Goal: Task Accomplishment & Management: Manage account settings

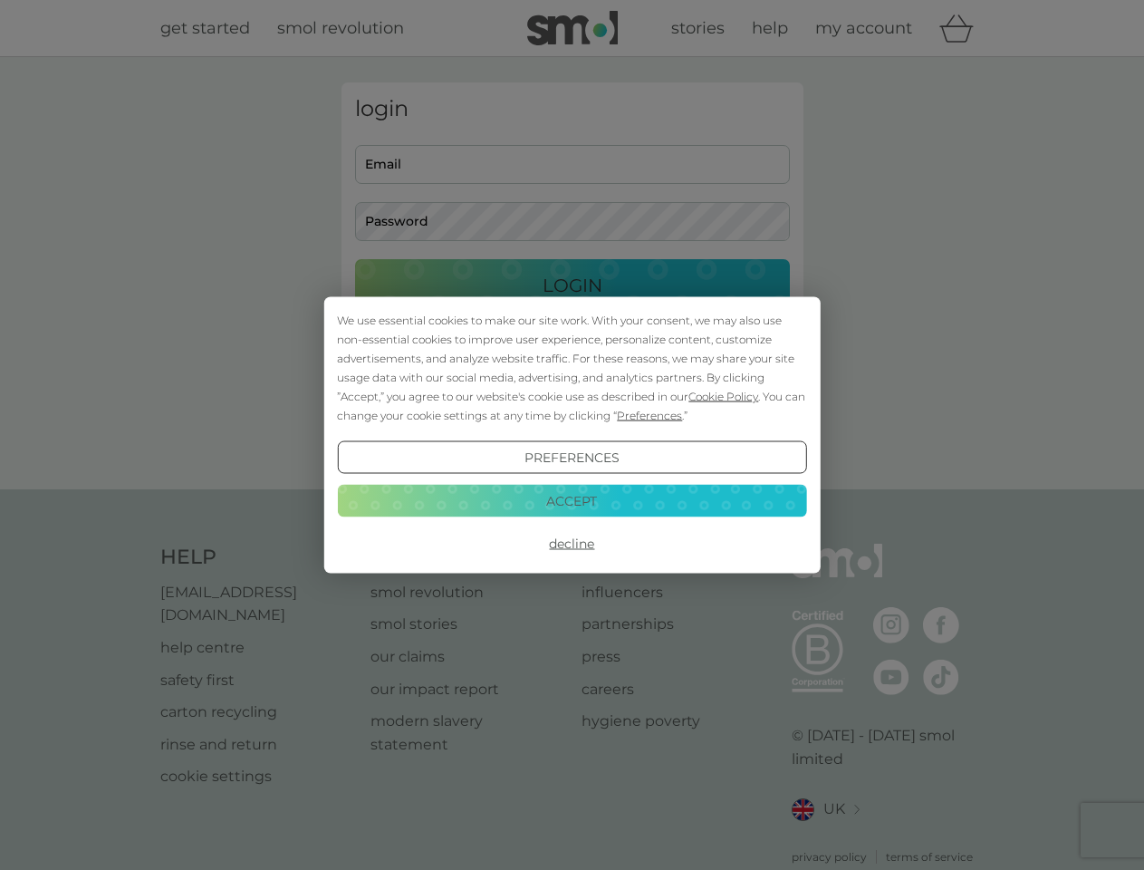
click at [724, 396] on span "Cookie Policy" at bounding box center [723, 397] width 70 height 14
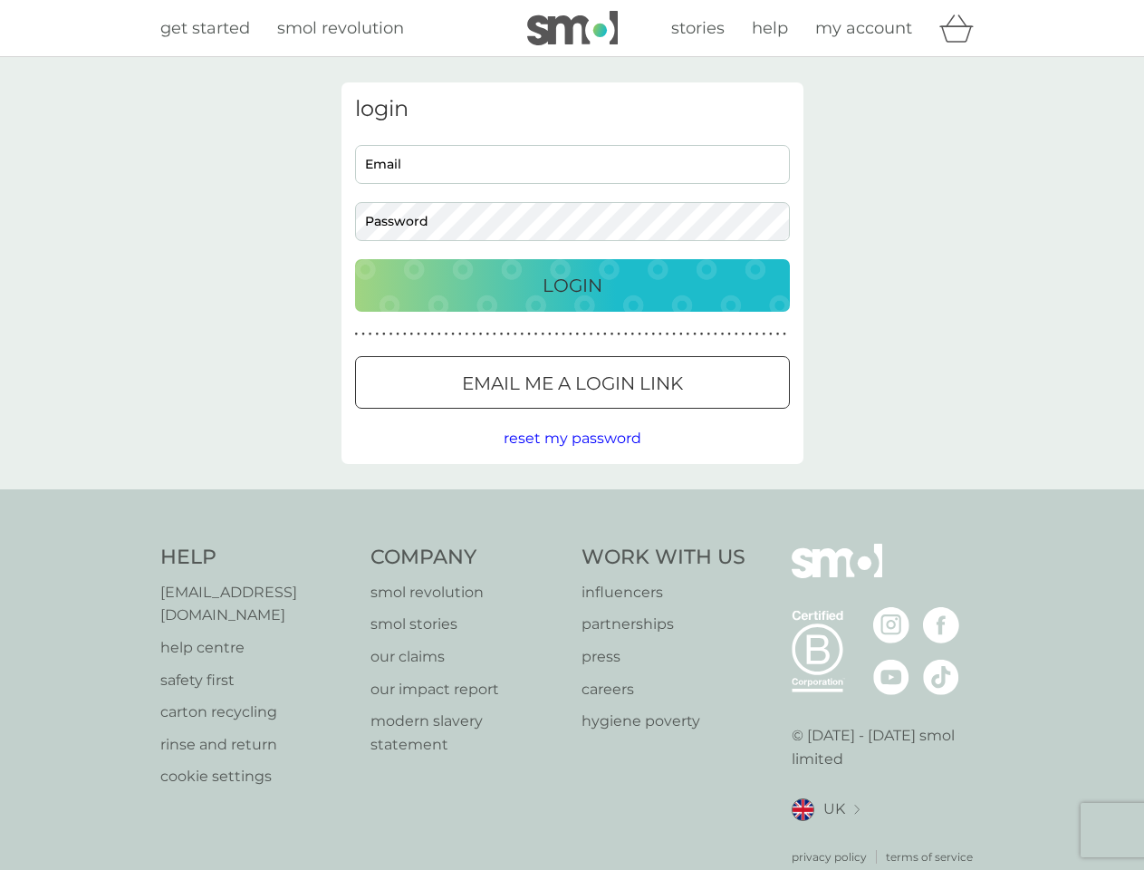
click at [648, 415] on div "login Email Password Login ● ● ● ● ● ● ● ● ● ● ● ● ● ● ● ● ● ● ● ● ● ● ● ● ● ● …" at bounding box center [573, 272] width 462 height 381
click at [572, 457] on div "login Email Password Login ● ● ● ● ● ● ● ● ● ● ● ● ● ● ● ● ● ● ● ● ● ● ● ● ● ● …" at bounding box center [573, 272] width 462 height 381
click at [572, 544] on div "Help [EMAIL_ADDRESS][DOMAIN_NAME] help centre safety first carton recycling rin…" at bounding box center [572, 705] width 824 height 322
click at [572, 500] on div "Help [EMAIL_ADDRESS][DOMAIN_NAME] help centre safety first carton recycling rin…" at bounding box center [572, 704] width 1144 height 430
